Goal: Task Accomplishment & Management: Complete application form

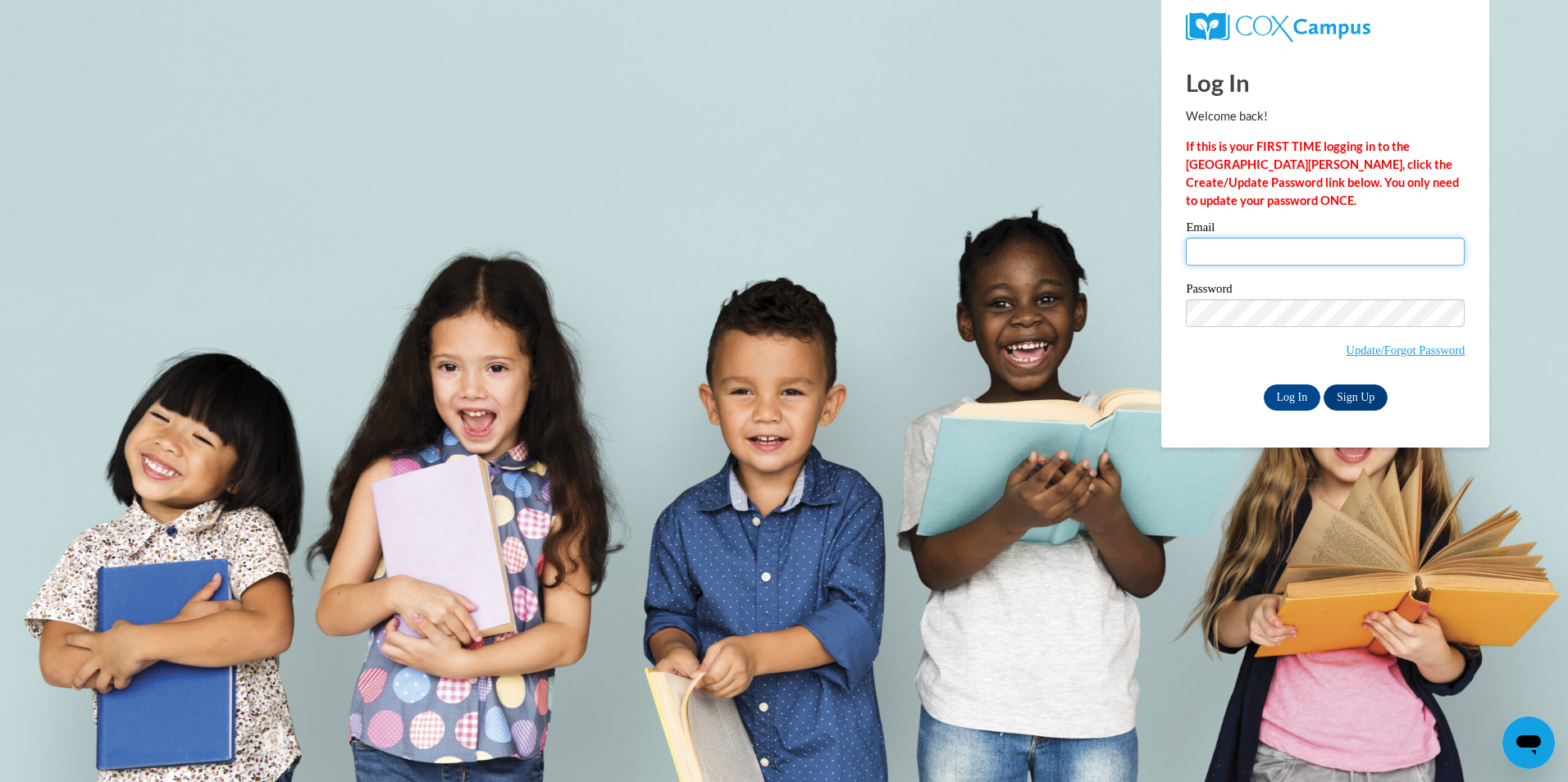
click at [1293, 260] on input "Email" at bounding box center [1325, 251] width 278 height 28
type input "[EMAIL_ADDRESS][DOMAIN_NAME]"
click at [1264, 385] on input "Log In" at bounding box center [1293, 397] width 57 height 26
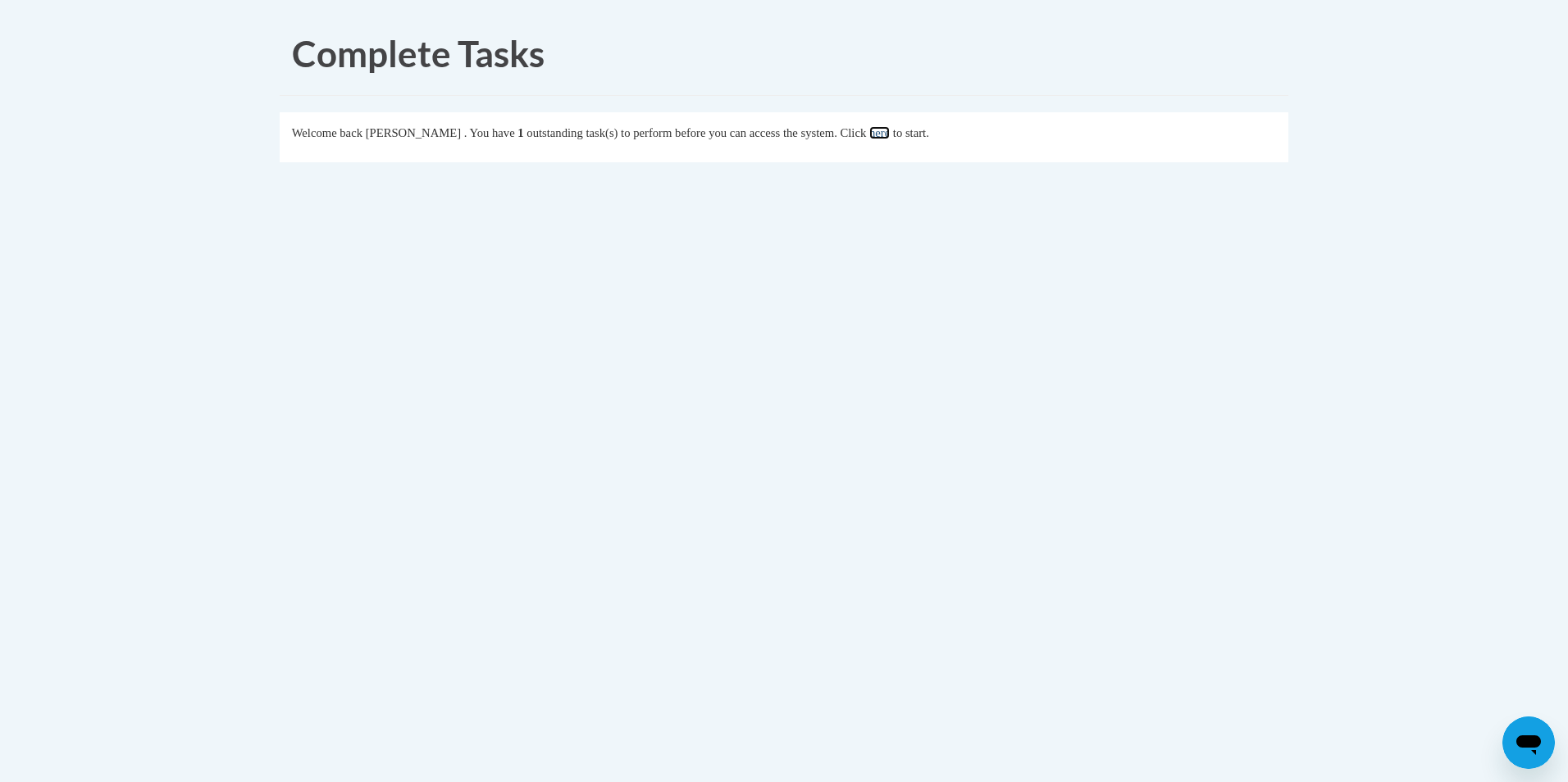
click at [890, 136] on link "here" at bounding box center [879, 133] width 20 height 13
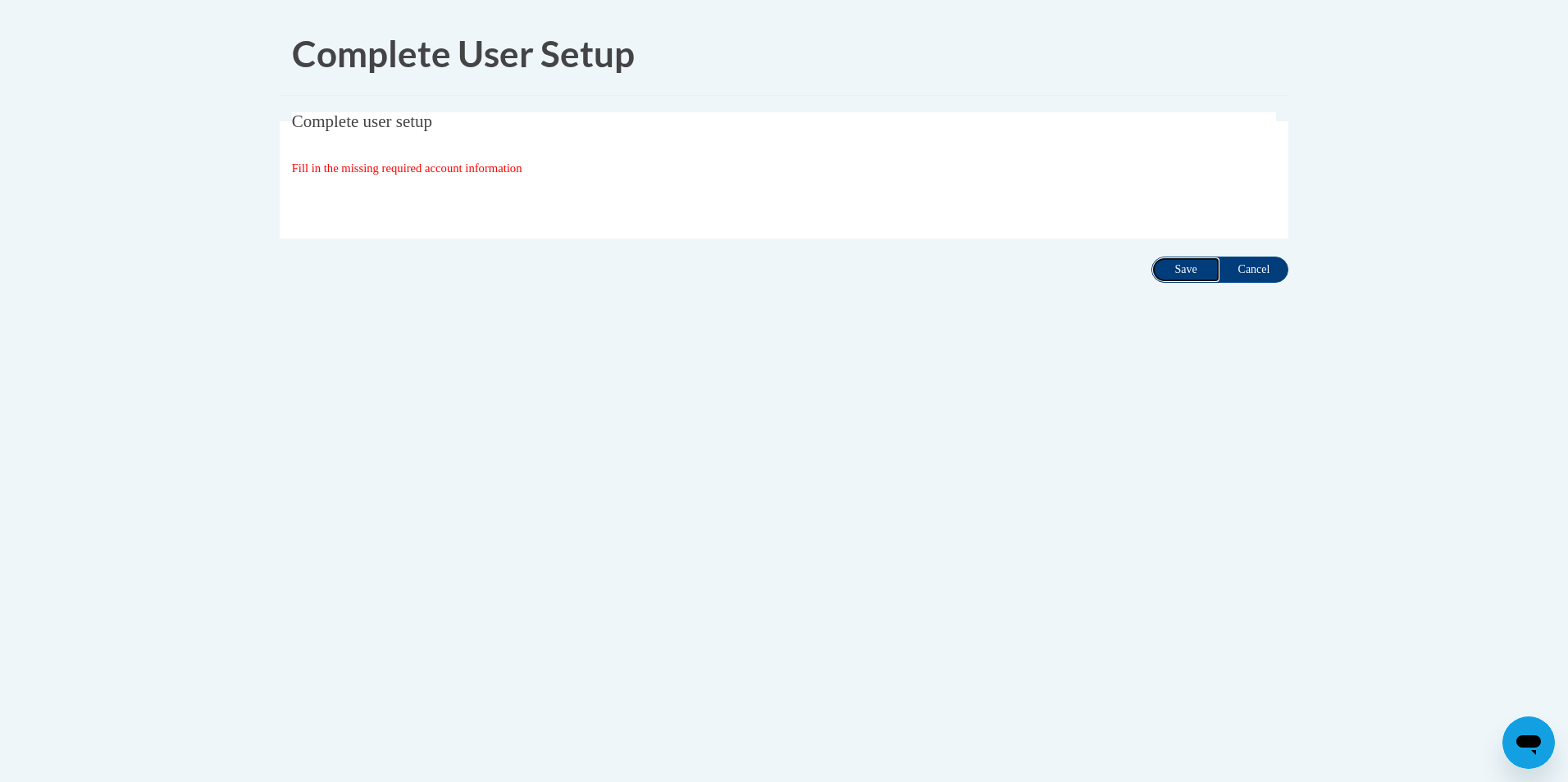
click at [1196, 267] on input "Save" at bounding box center [1187, 269] width 69 height 26
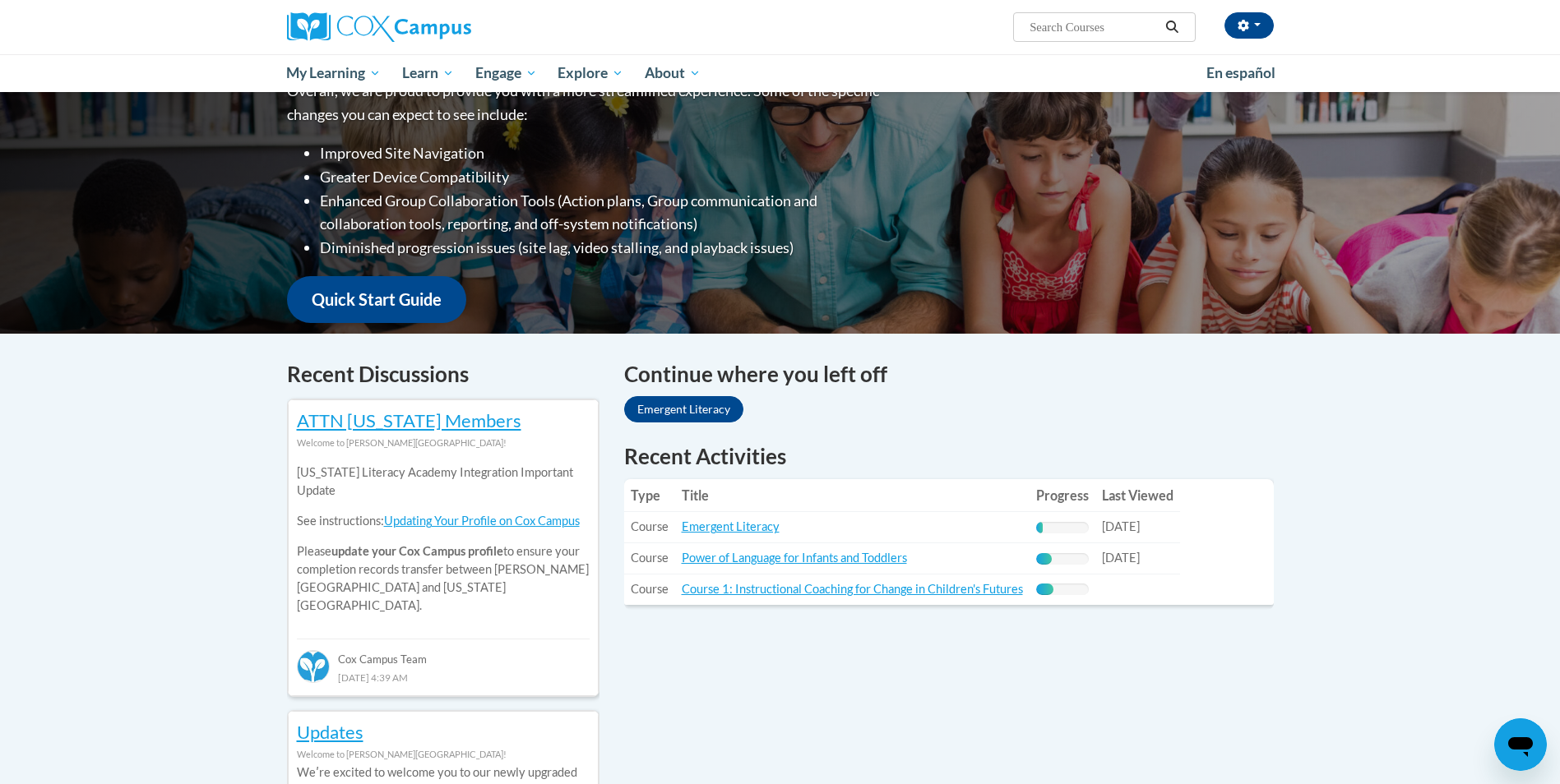
scroll to position [247, 0]
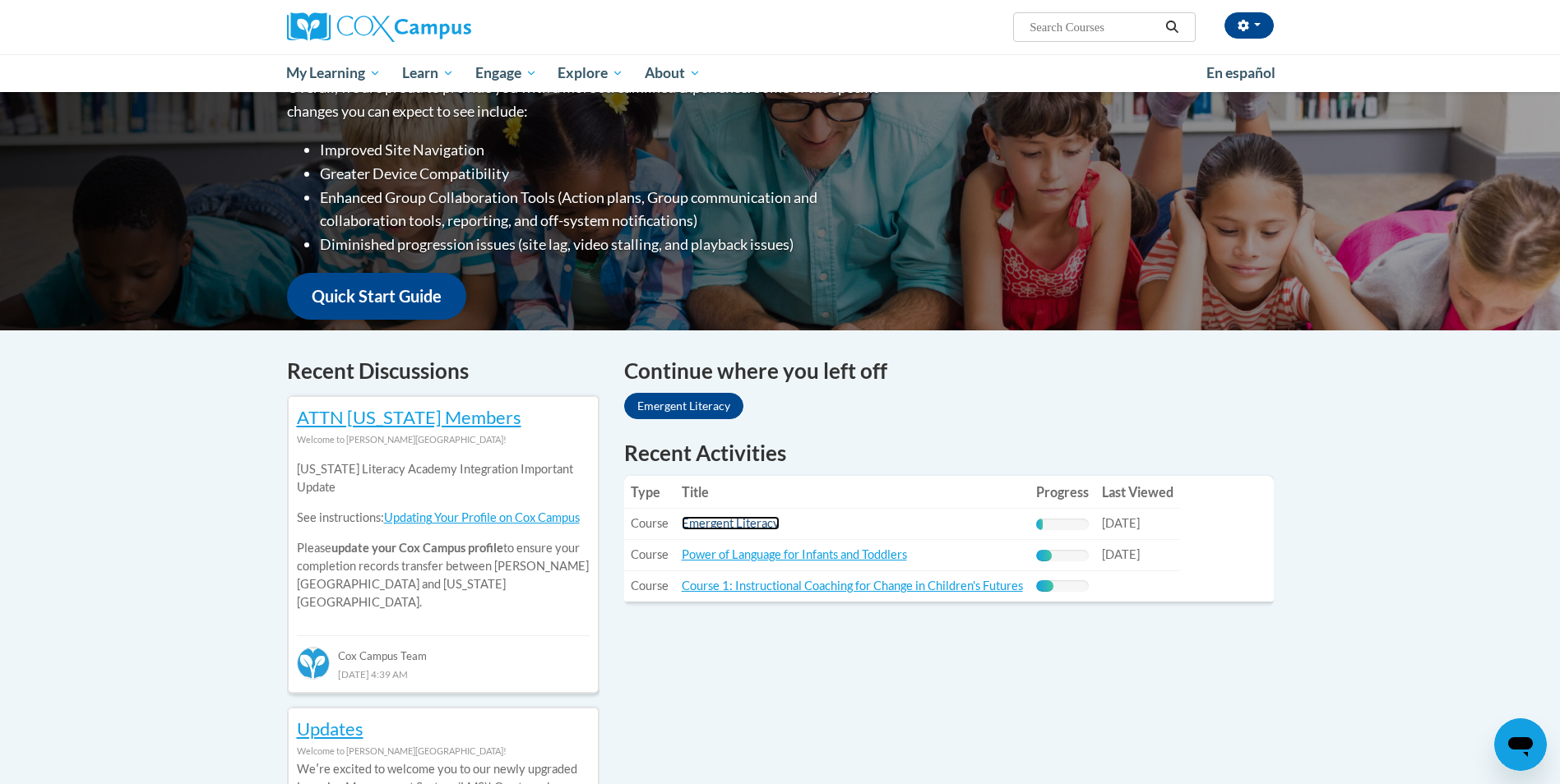
click at [745, 522] on link "Emergent Literacy" at bounding box center [731, 523] width 98 height 14
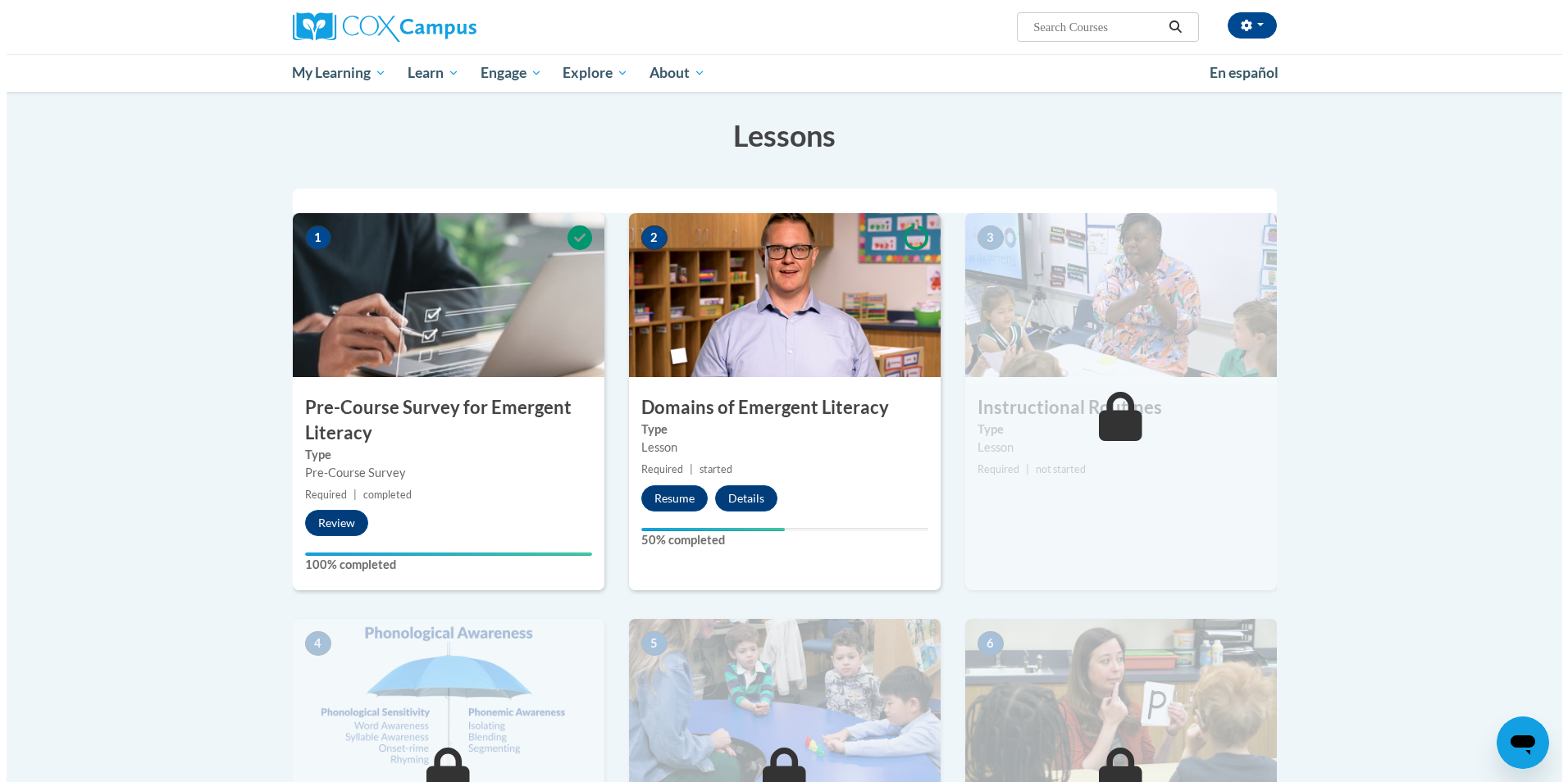
scroll to position [246, 0]
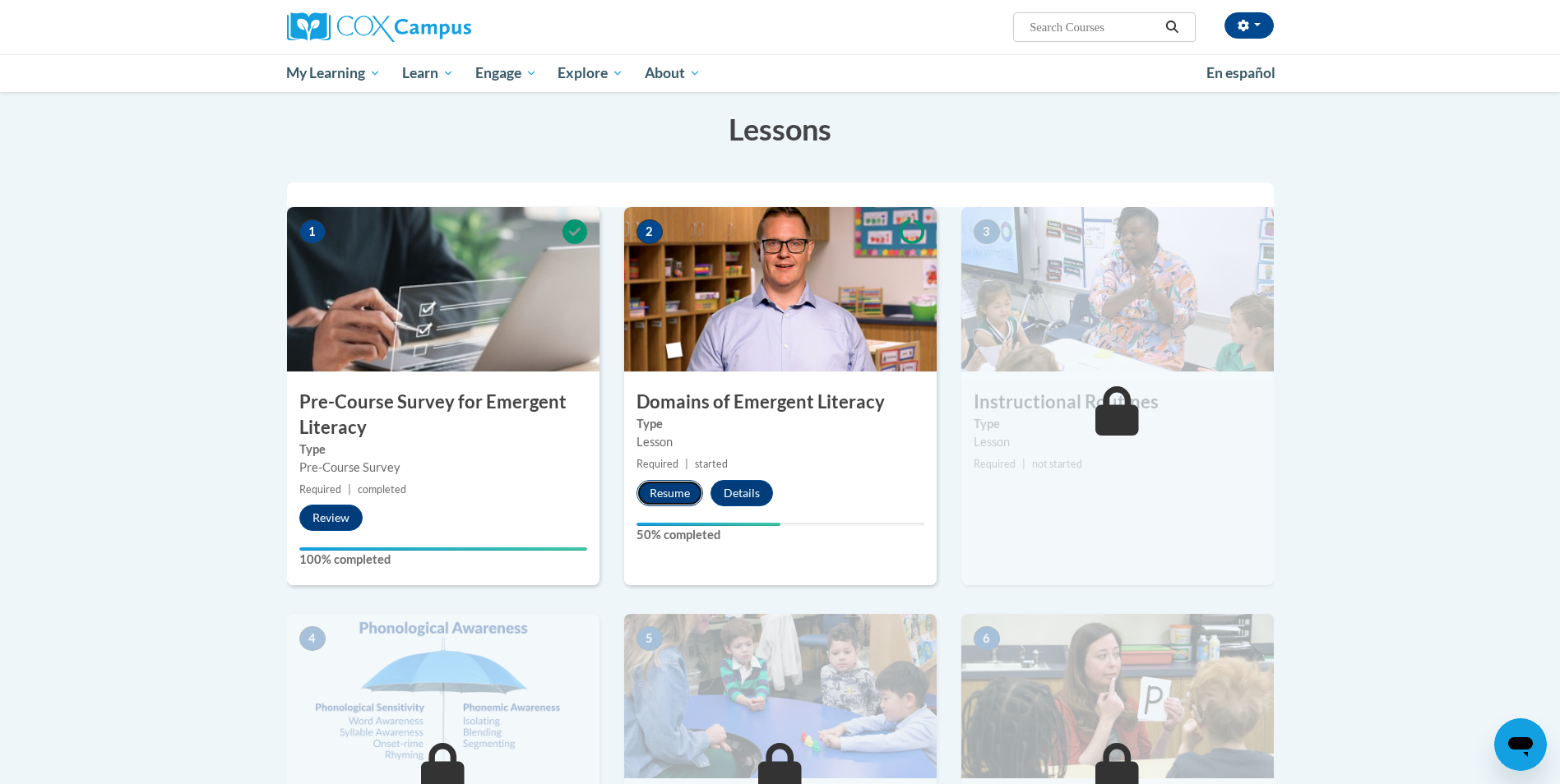
click at [667, 494] on button "Resume" at bounding box center [669, 493] width 67 height 26
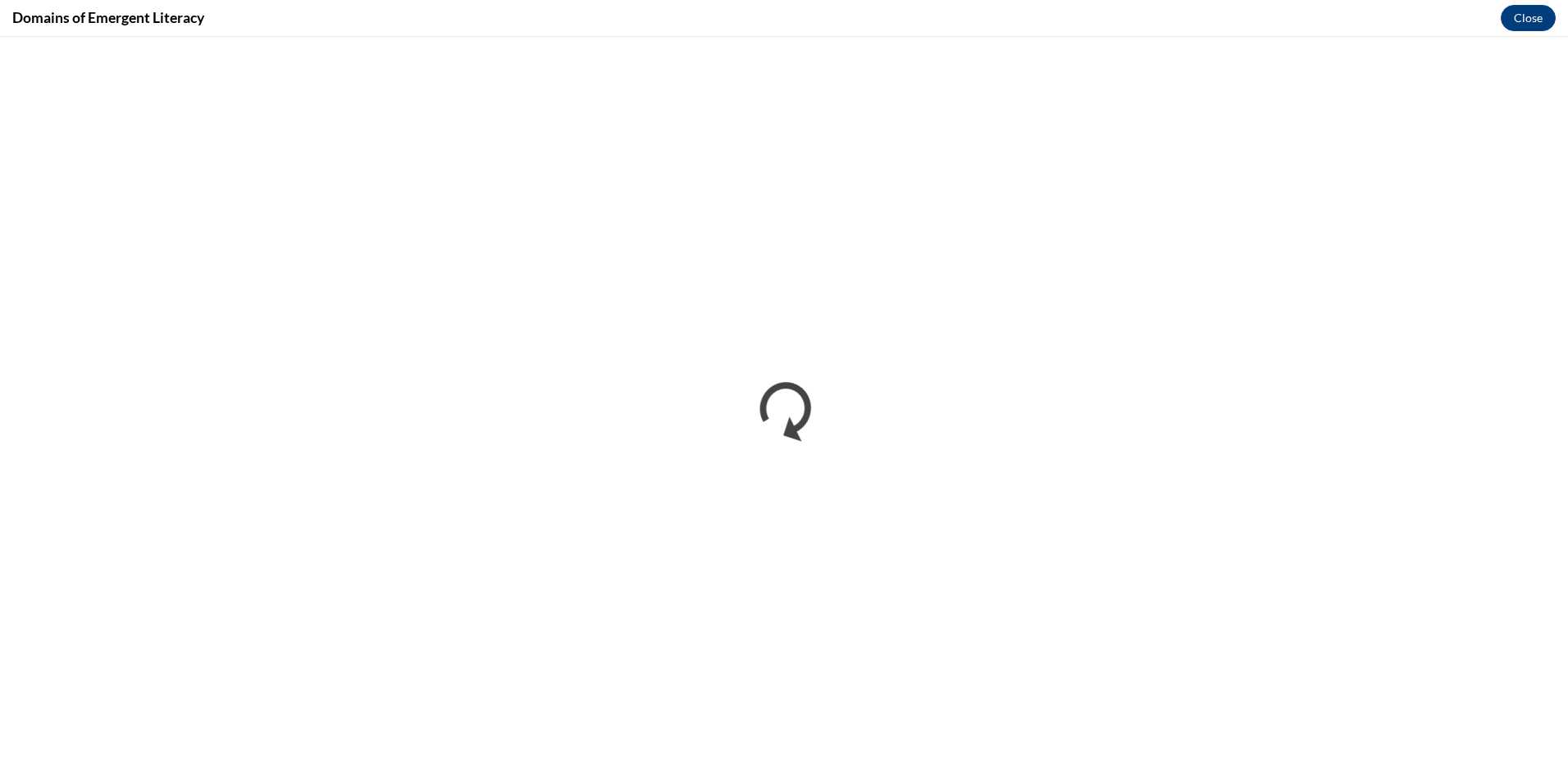
scroll to position [0, 0]
